Goal: Task Accomplishment & Management: Complete application form

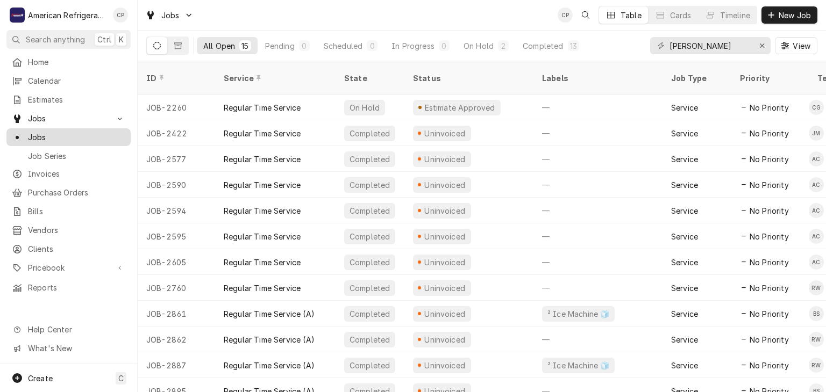
click at [104, 140] on link "Jobs" at bounding box center [68, 137] width 124 height 18
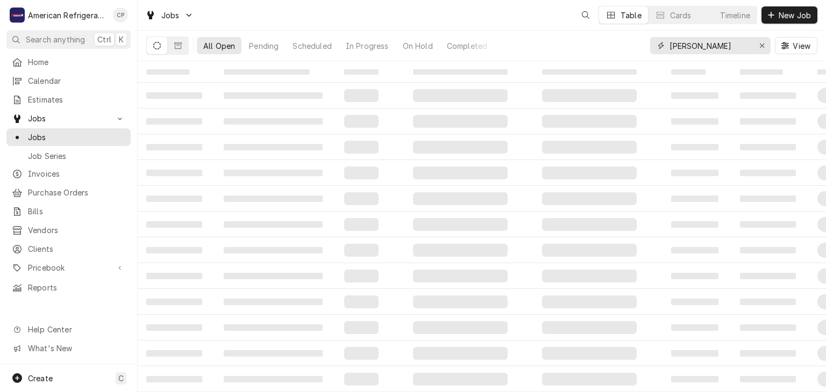
click at [697, 40] on input "freddy" at bounding box center [709, 45] width 81 height 17
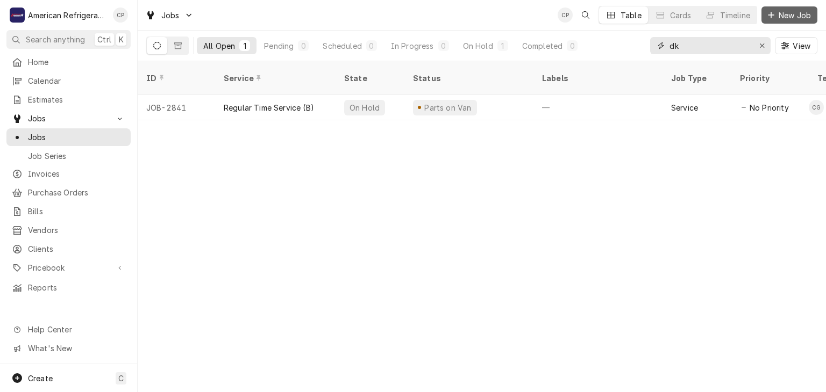
type input "dk"
click at [791, 15] on span "New Job" at bounding box center [794, 15] width 37 height 11
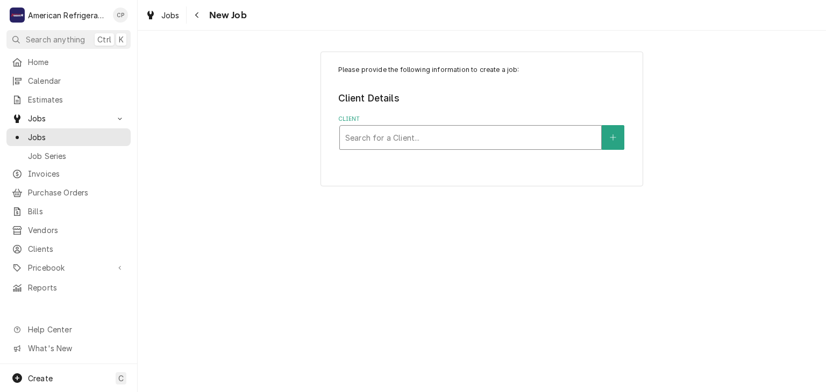
click at [390, 147] on div "Client" at bounding box center [470, 137] width 250 height 19
type input "dk"
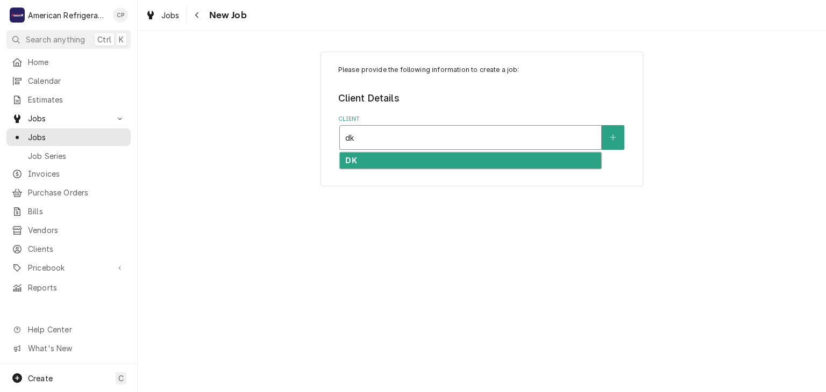
click at [386, 162] on div "DK" at bounding box center [470, 161] width 261 height 17
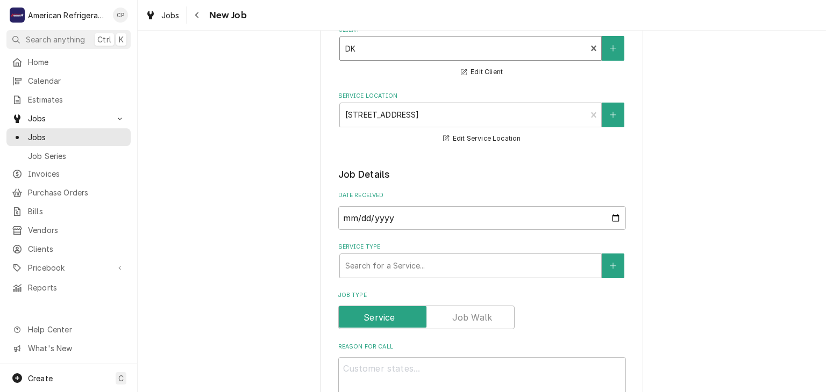
scroll to position [114, 0]
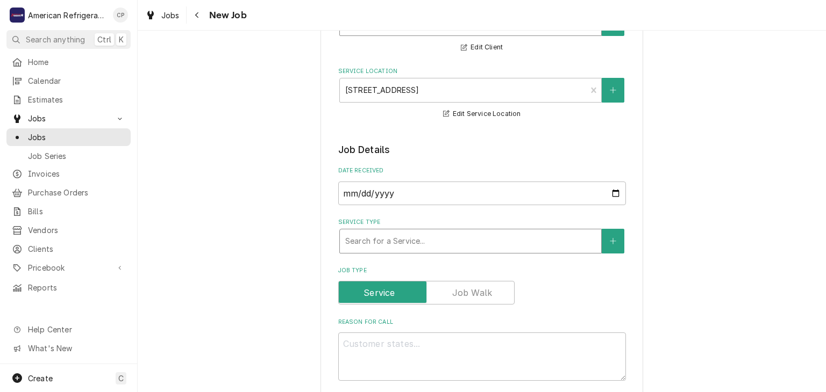
click at [378, 233] on div "Service Type" at bounding box center [470, 241] width 250 height 19
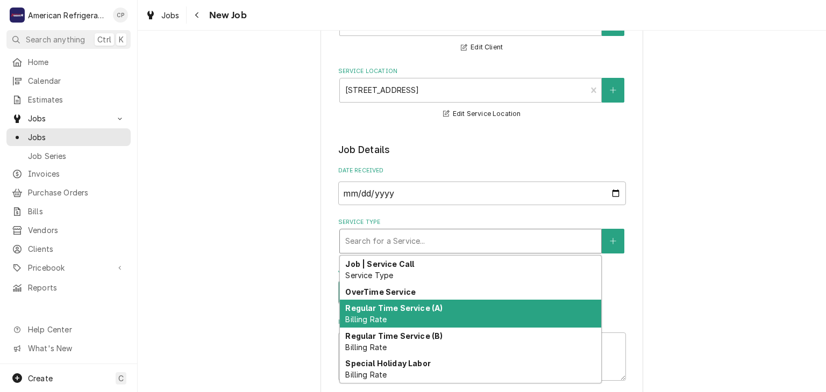
click at [381, 309] on strong "Regular Time Service (A)" at bounding box center [393, 308] width 97 height 9
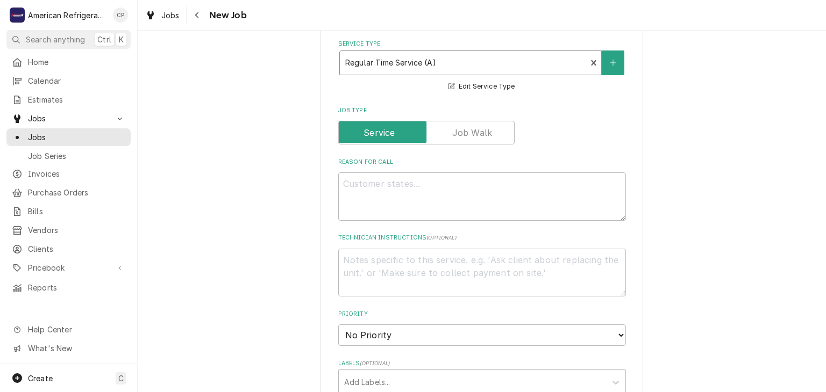
scroll to position [374, 0]
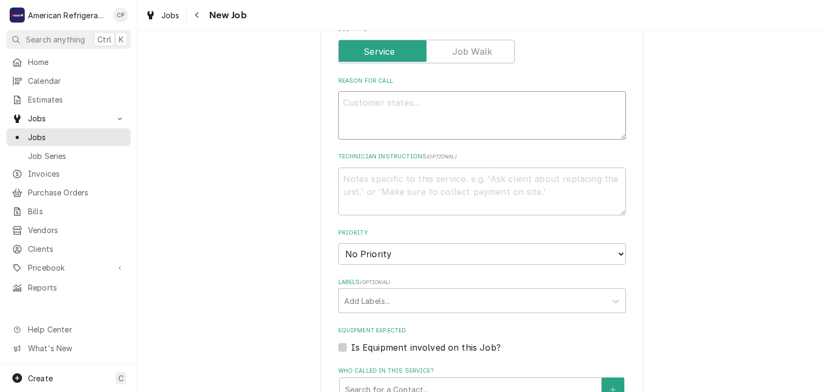
click at [361, 126] on textarea "Reason For Call" at bounding box center [482, 115] width 288 height 48
type textarea "x"
type textarea "D"
type textarea "x"
type textarea "Di"
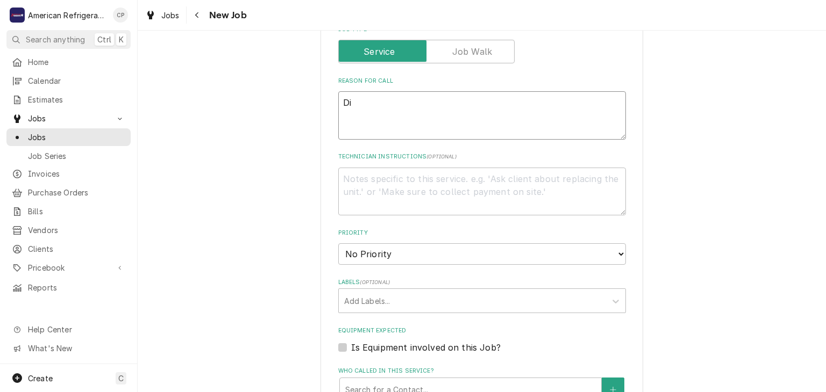
type textarea "x"
type textarea "Dis"
type textarea "x"
type textarea "Disp"
type textarea "x"
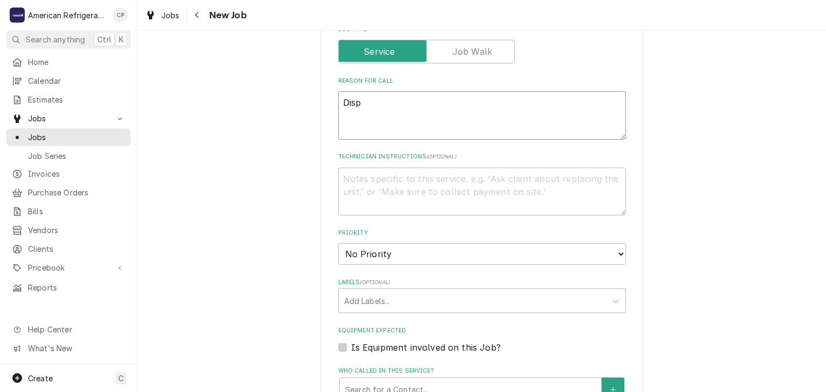
type textarea "Displ"
type textarea "x"
type textarea "Display"
type textarea "x"
type textarea "Display"
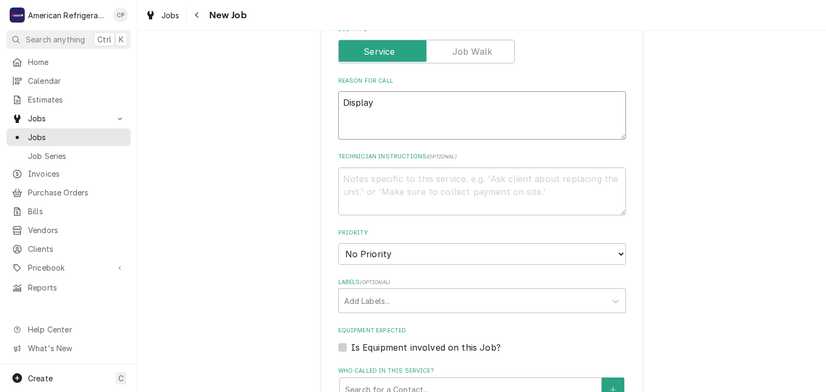
type textarea "x"
type textarea "Display B"
type textarea "x"
type textarea "Display Be"
type textarea "x"
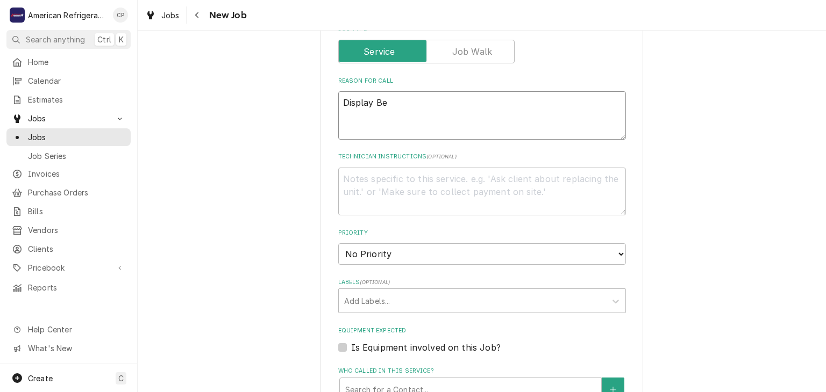
type textarea "Display Bee"
type textarea "x"
type textarea "Display Beer"
type textarea "x"
type textarea "Display Beer"
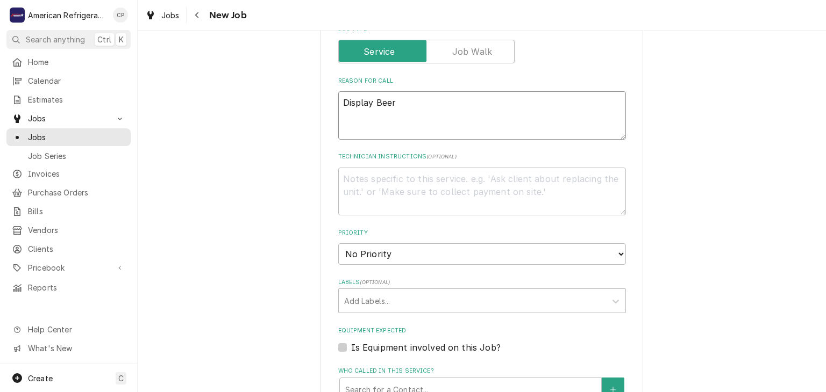
type textarea "x"
type textarea "Display Beer Co"
type textarea "x"
type textarea "Display Beer Coo"
type textarea "x"
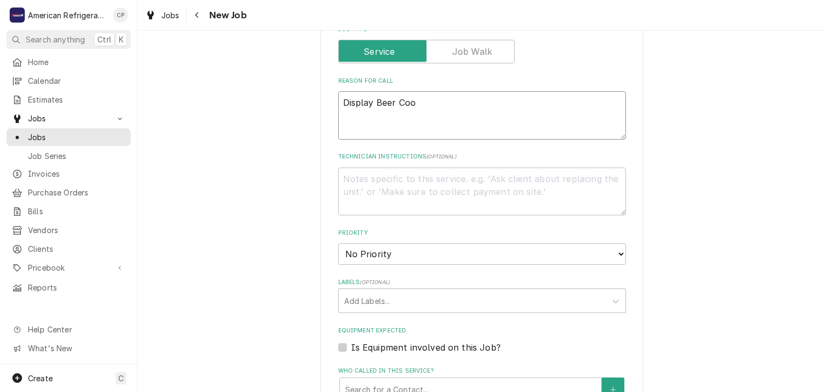
type textarea "Display Beer Cool"
type textarea "x"
type textarea "Display Beer Cooler"
type textarea "x"
type textarea "Display Beer Cooler"
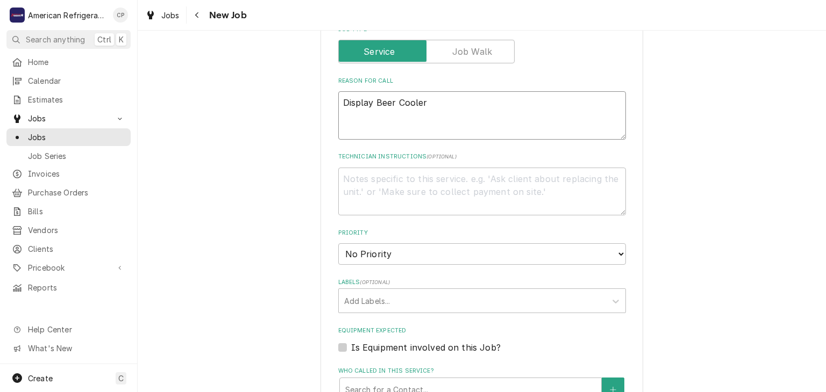
type textarea "x"
type textarea "Display Beer Cooler s"
type textarea "x"
type textarea "Display Beer Cooler s"
type textarea "x"
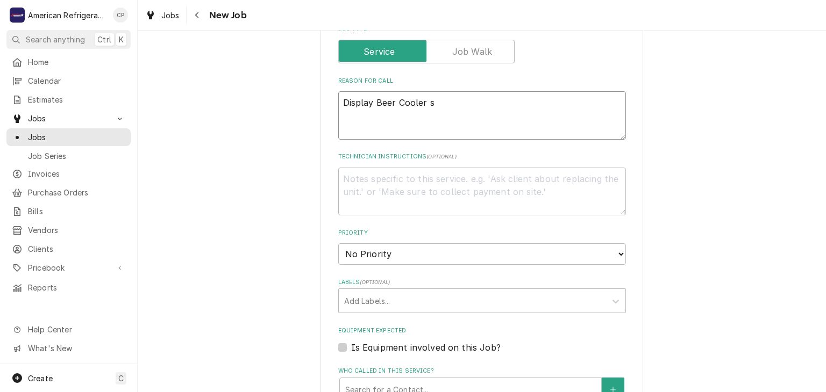
type textarea "Display Beer Cooler"
type textarea "x"
type textarea "Display Beer Cooler i"
type textarea "x"
type textarea "Display Beer Cooler is"
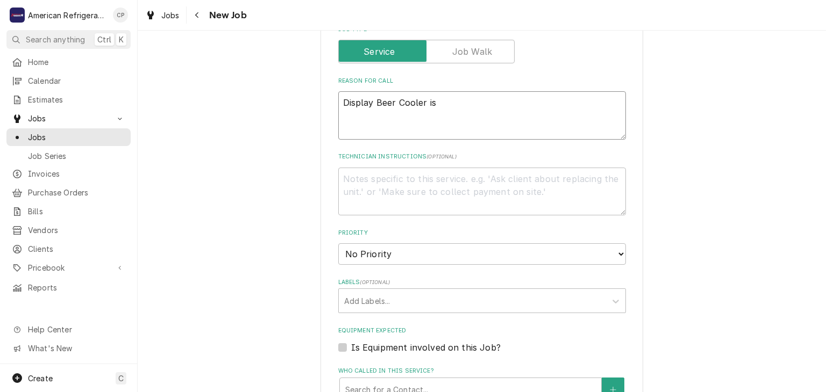
type textarea "x"
type textarea "Display Beer Cooler is"
type textarea "x"
type textarea "Display Beer Cooler is do"
type textarea "x"
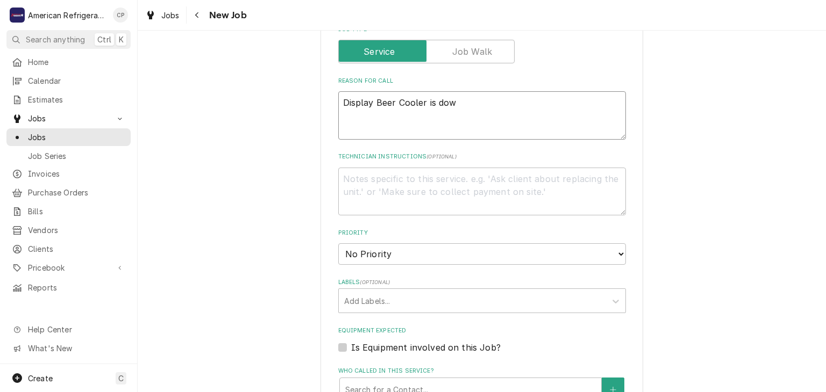
type textarea "Display Beer Cooler is down"
type textarea "x"
type textarea "Display Beer Cooler is down"
type textarea "x"
type textarea "Di"
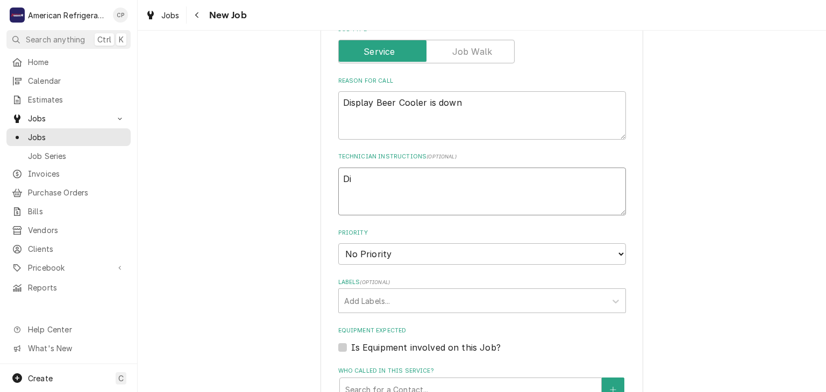
type textarea "x"
type textarea "Dia"
type textarea "x"
type textarea "Diagn"
type textarea "x"
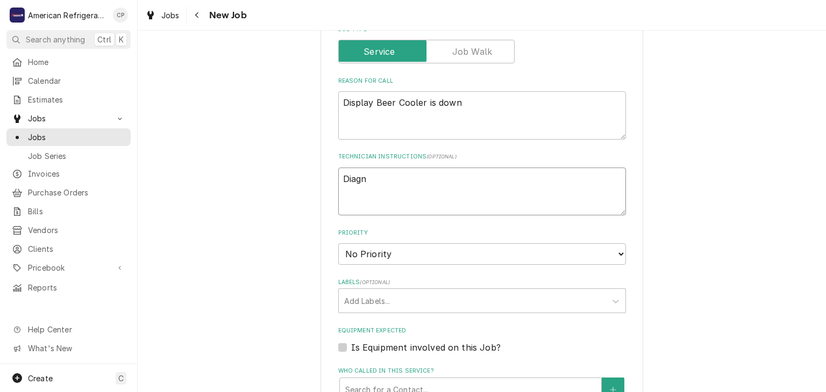
type textarea "Diagno"
type textarea "x"
type textarea "Diagnos"
type textarea "x"
type textarea "Diagnose"
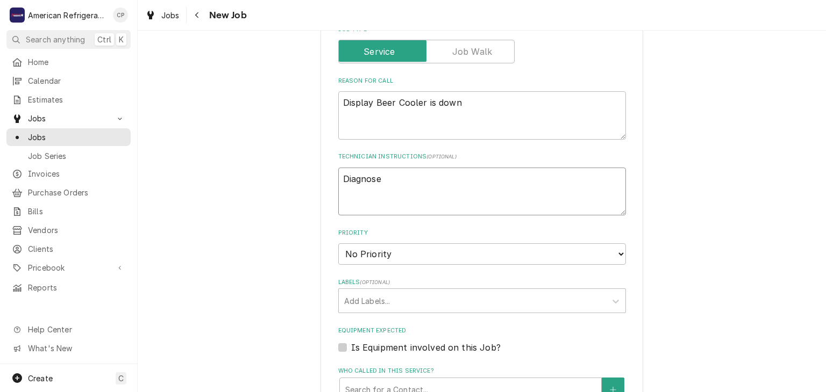
type textarea "x"
type textarea "Diagnose"
type textarea "x"
type textarea "Diagnose &"
type textarea "x"
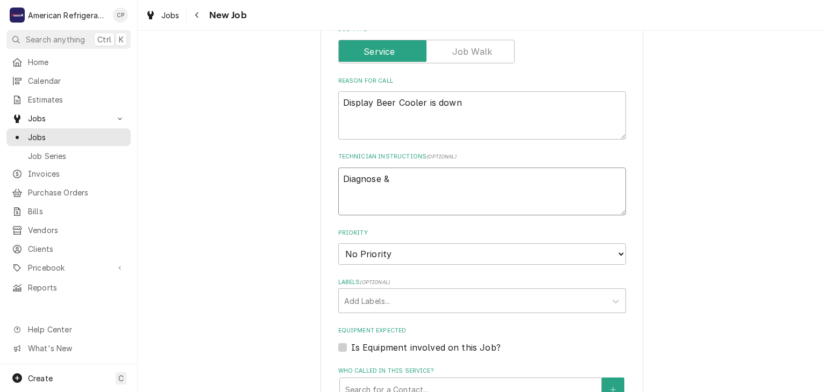
type textarea "Diagnose &"
type textarea "x"
type textarea "Diagnose & c"
type textarea "x"
type textarea "Diagnose & cal"
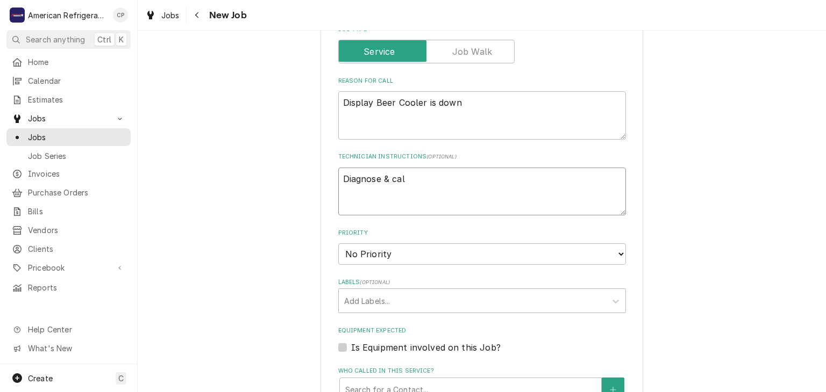
type textarea "x"
type textarea "Diagnose & call"
type textarea "x"
type textarea "Diagnose & call g"
type textarea "x"
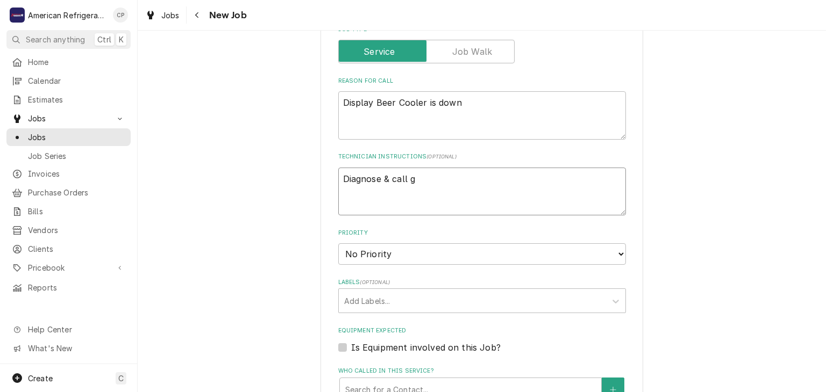
type textarea "Diagnose & call gl"
type textarea "x"
type textarea "Diagnose & call gle"
type textarea "x"
type textarea "Diagnose & call glen"
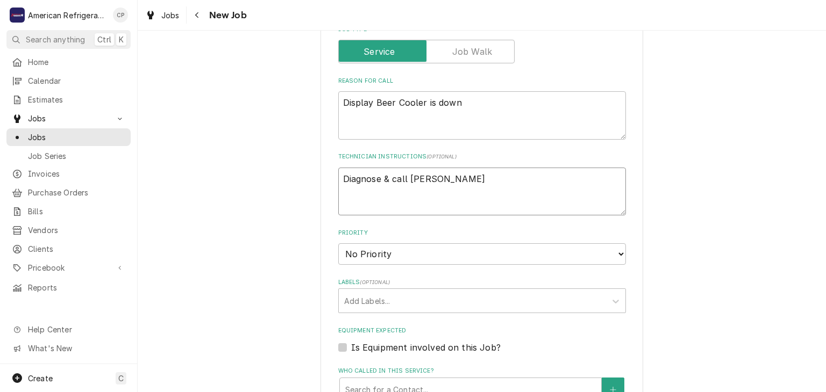
type textarea "x"
type textarea "Diagnose & call"
type textarea "x"
type textarea "Diagnose & call [PERSON_NAME]"
type textarea "x"
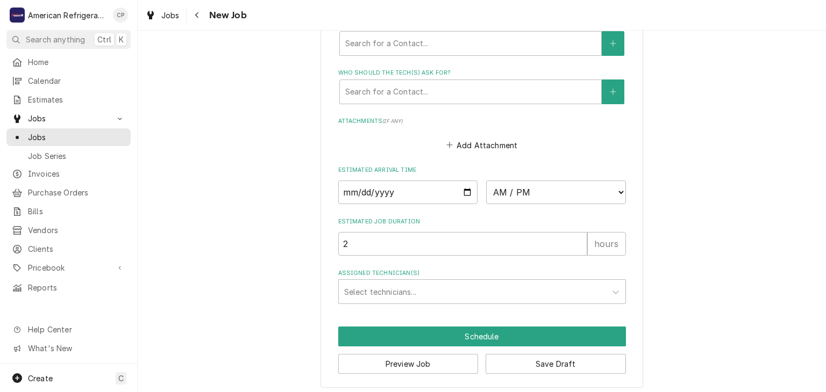
scroll to position [722, 0]
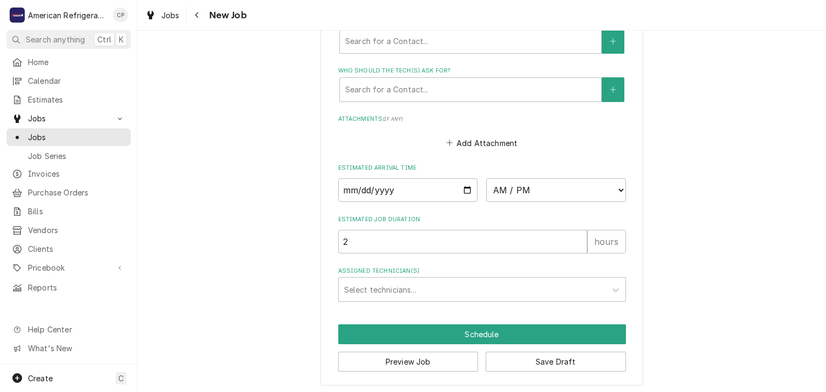
type textarea "Diagnose & call [PERSON_NAME]"
click at [466, 186] on input "Date" at bounding box center [408, 190] width 140 height 24
type textarea "x"
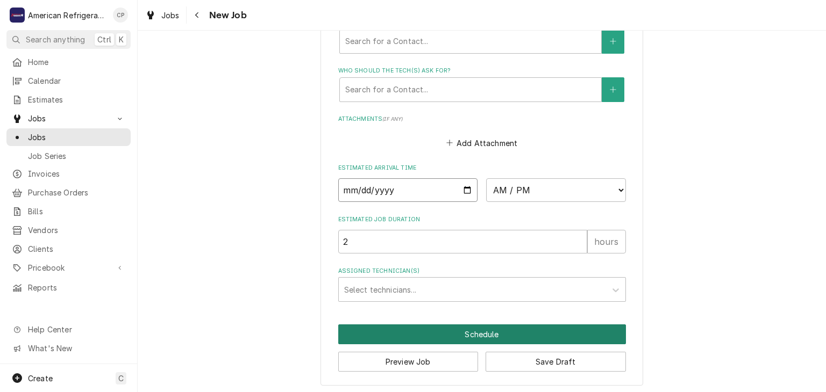
type input "2025-09-02"
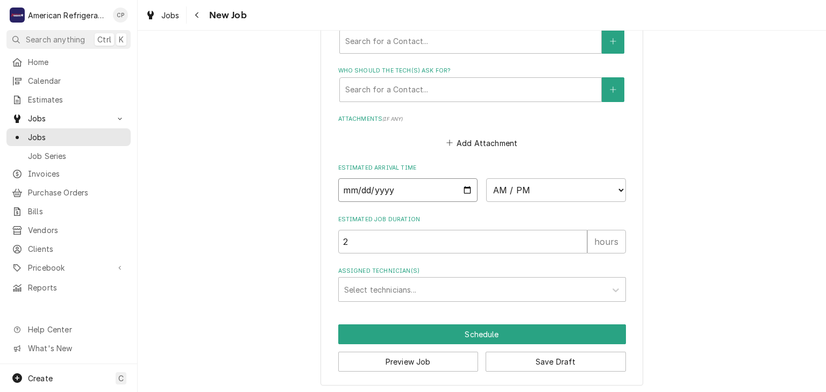
type textarea "x"
click at [561, 197] on select "AM / PM 6:00 AM 6:15 AM 6:30 AM 6:45 AM 7:00 AM 7:15 AM 7:30 AM 7:45 AM 8:00 AM…" at bounding box center [556, 190] width 140 height 24
select select "09:00:00"
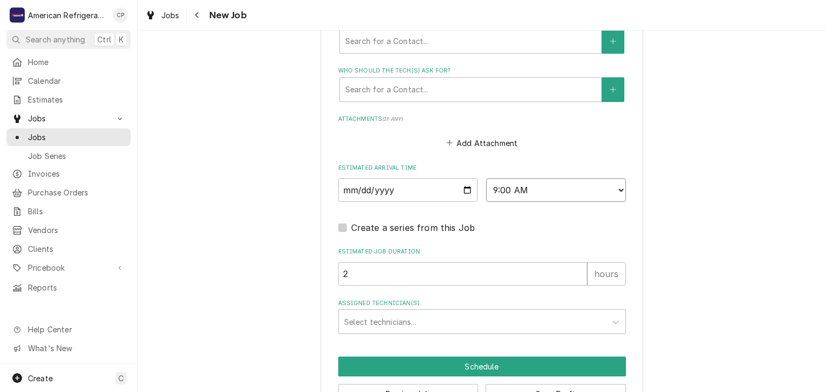
scroll to position [755, 0]
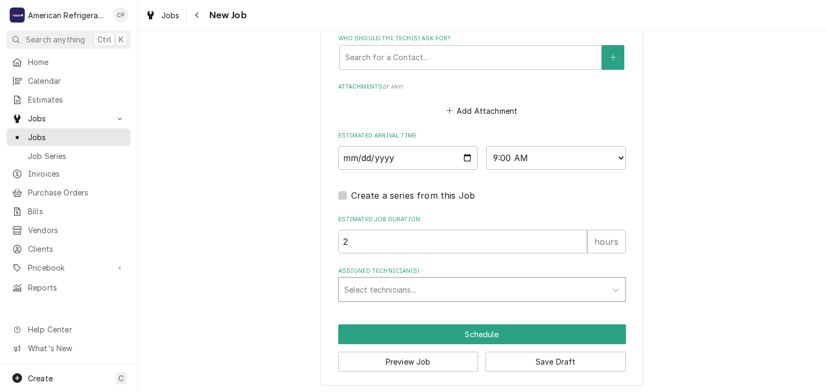
click at [415, 286] on div "Assigned Technician(s)" at bounding box center [472, 289] width 256 height 19
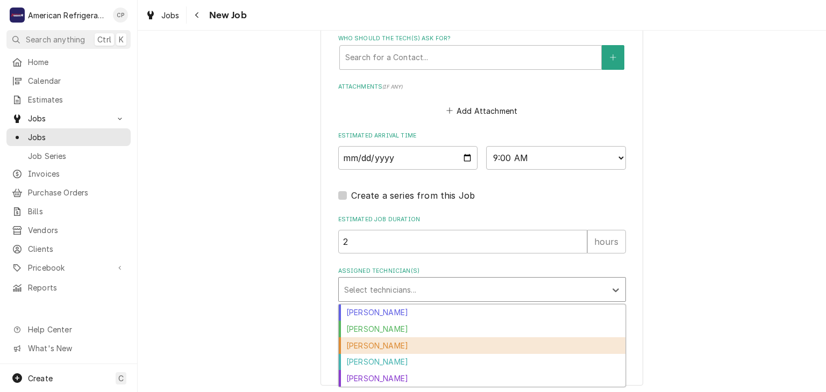
click at [390, 343] on div "Carlos Garcia" at bounding box center [482, 346] width 286 height 17
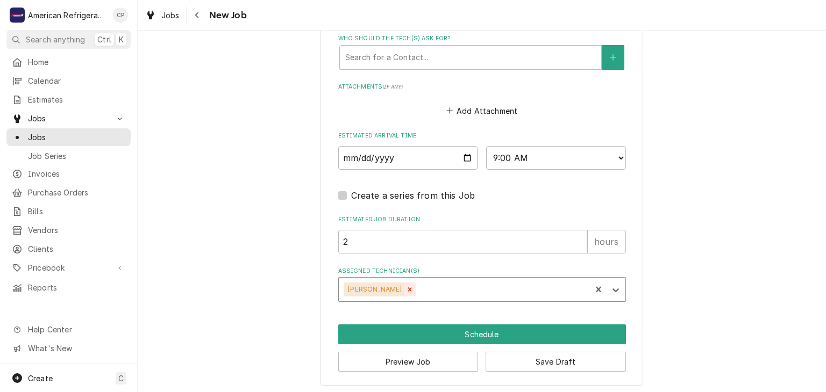
click at [404, 288] on div "Remove Carlos Garcia" at bounding box center [410, 290] width 12 height 14
click at [402, 288] on div "Assigned Technician(s)" at bounding box center [472, 289] width 256 height 19
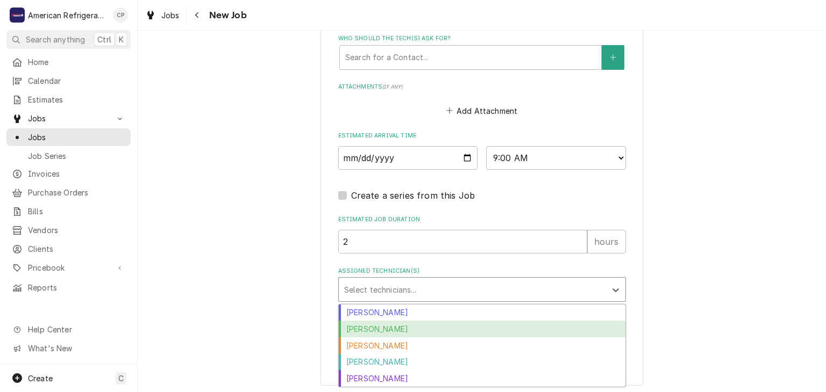
click at [392, 329] on div "Brandon Stephens" at bounding box center [482, 329] width 286 height 17
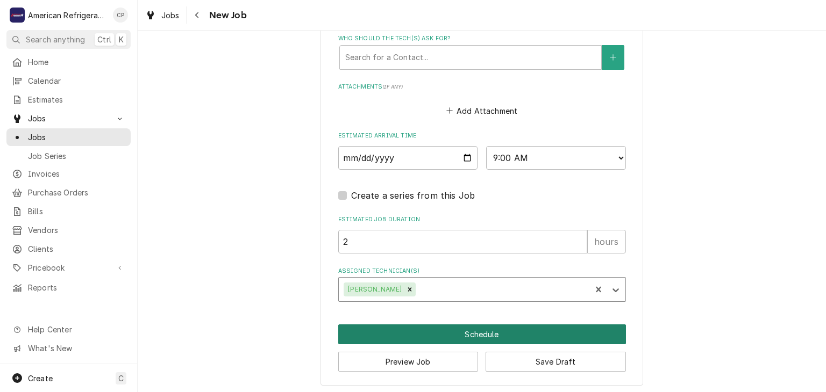
click at [392, 329] on button "Schedule" at bounding box center [482, 335] width 288 height 20
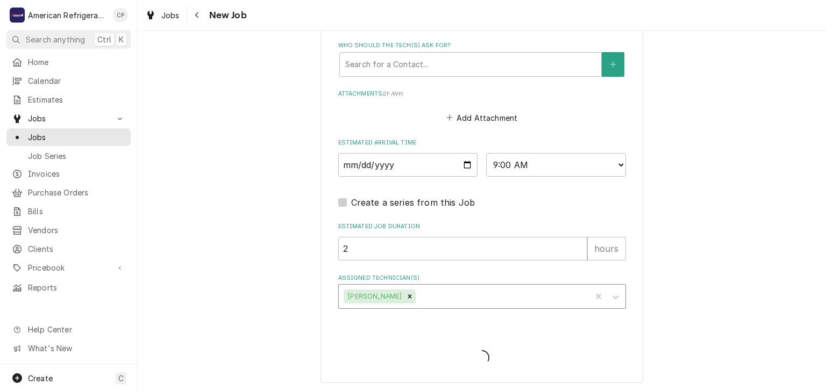
scroll to position [745, 0]
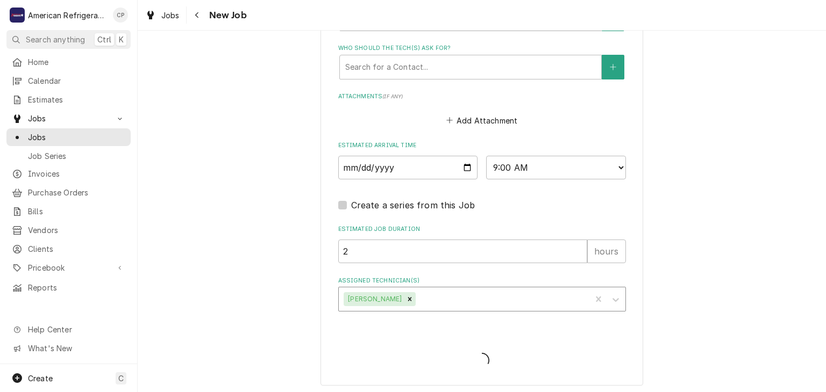
type textarea "x"
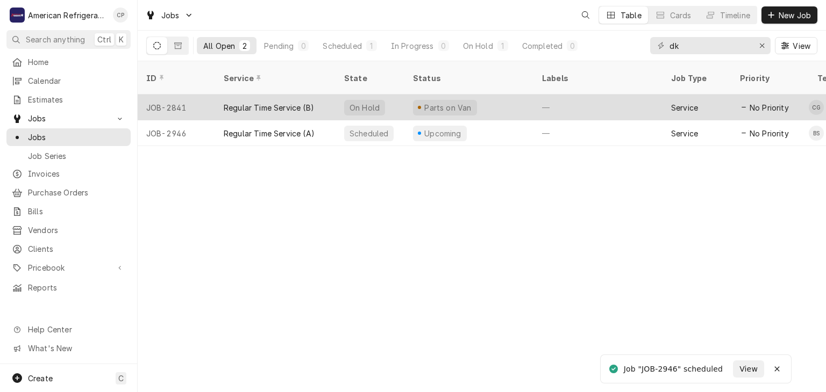
click at [249, 102] on div "Regular Time Service (B)" at bounding box center [269, 107] width 90 height 11
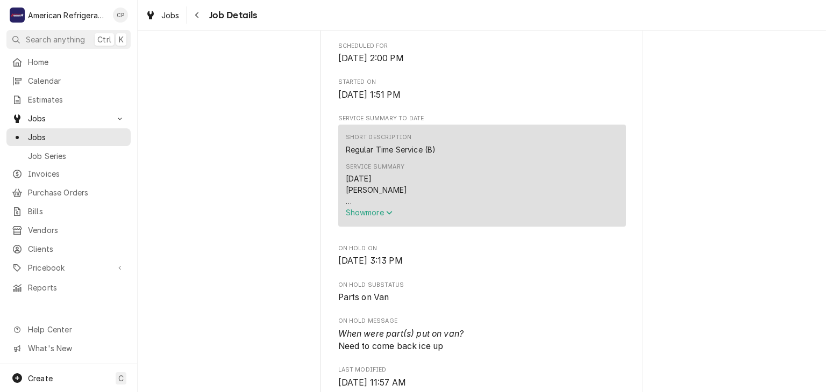
scroll to position [287, 0]
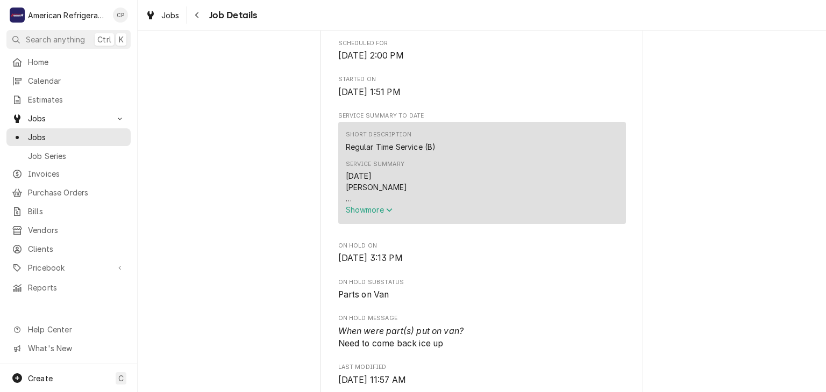
click at [365, 214] on span "Show more" at bounding box center [369, 209] width 47 height 9
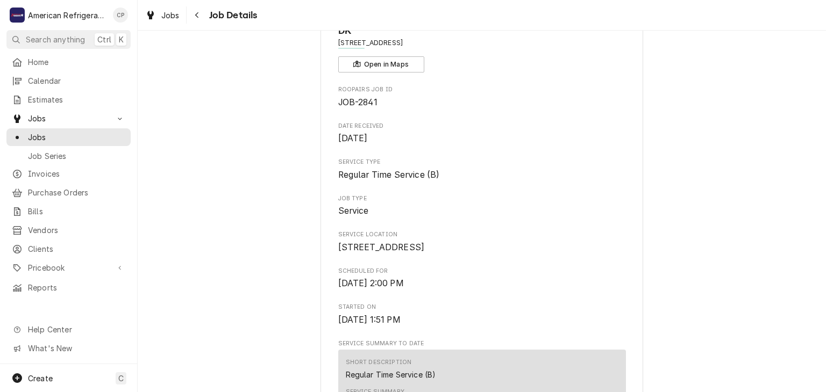
scroll to position [0, 0]
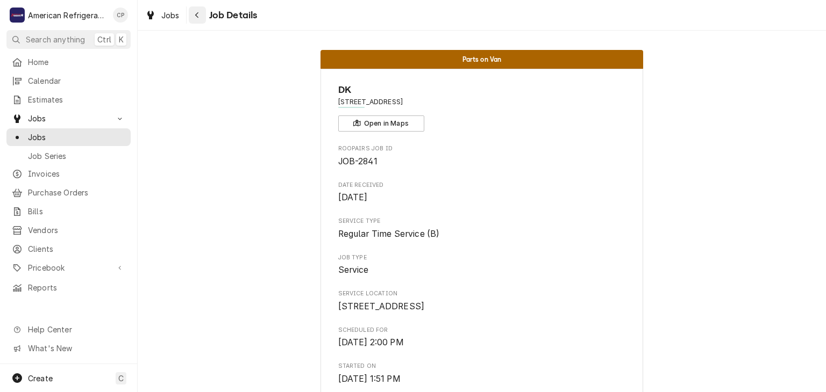
click at [199, 16] on icon "Navigate back" at bounding box center [197, 15] width 5 height 8
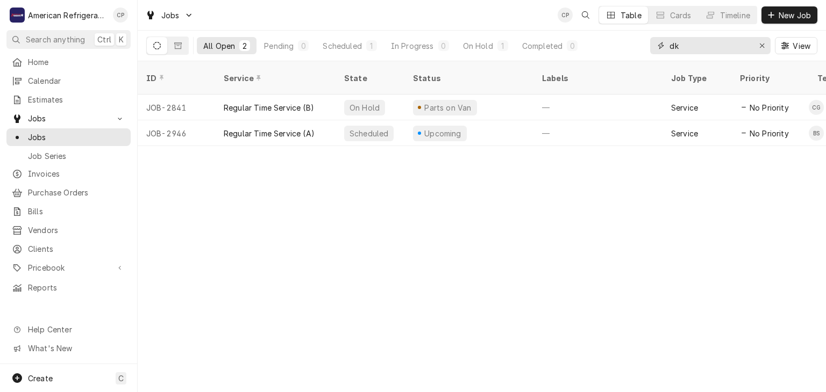
click at [693, 39] on input "dk" at bounding box center [709, 45] width 81 height 17
type input "d"
click at [693, 51] on input "DK" at bounding box center [709, 45] width 81 height 17
type input "j"
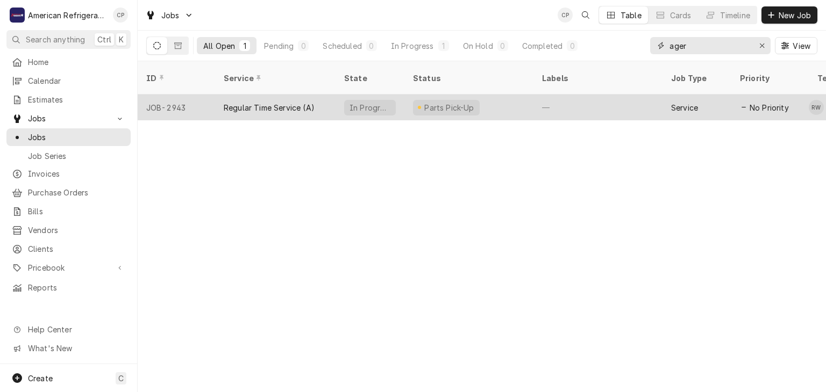
type input "ager"
click at [331, 98] on div "Regular Time Service (A)" at bounding box center [275, 108] width 120 height 26
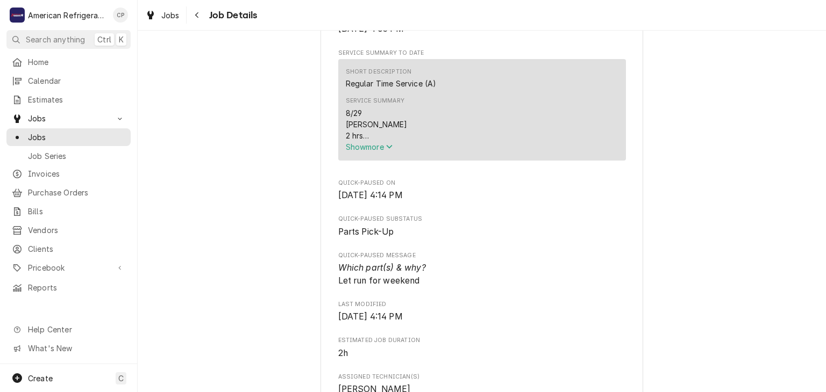
scroll to position [362, 0]
click at [356, 153] on span "Show more" at bounding box center [369, 148] width 47 height 9
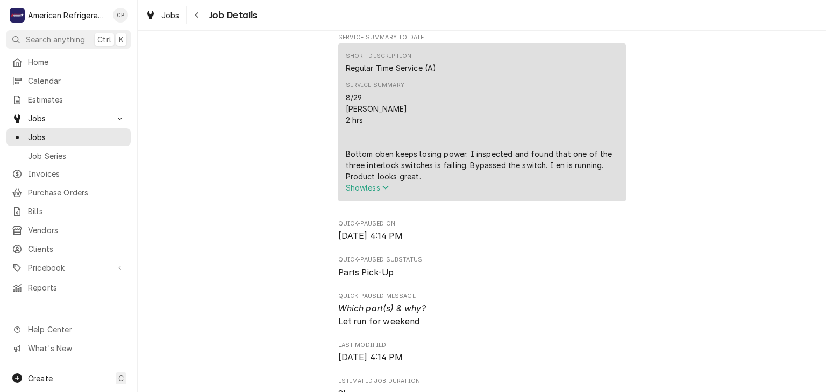
scroll to position [379, 0]
